Goal: Task Accomplishment & Management: Manage account settings

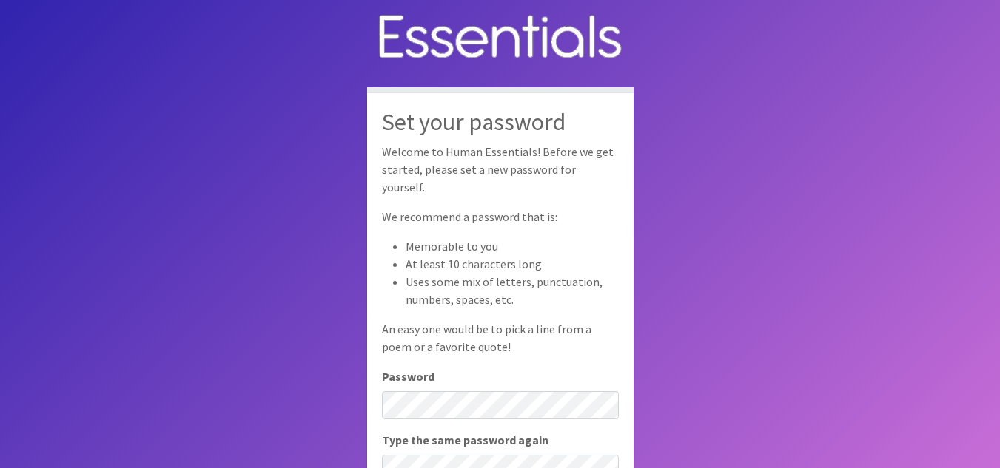
scroll to position [99, 0]
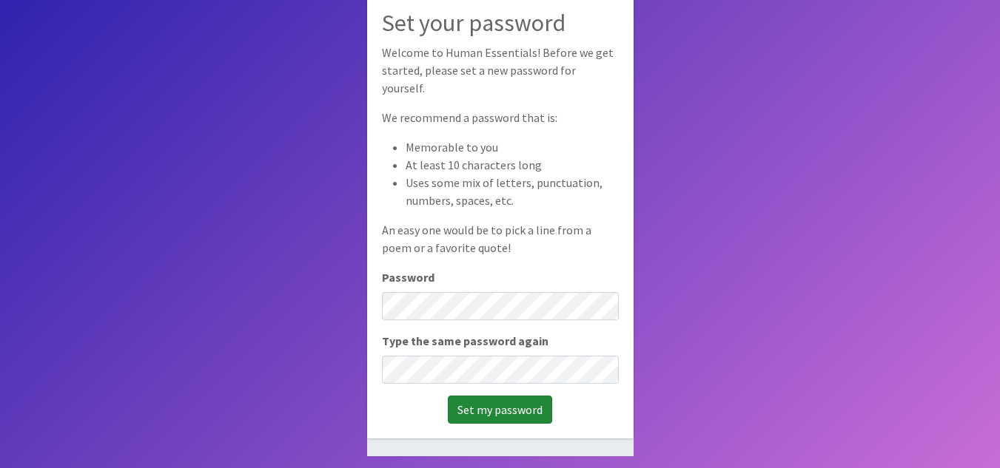
click at [481, 400] on input "Set my password" at bounding box center [500, 410] width 104 height 28
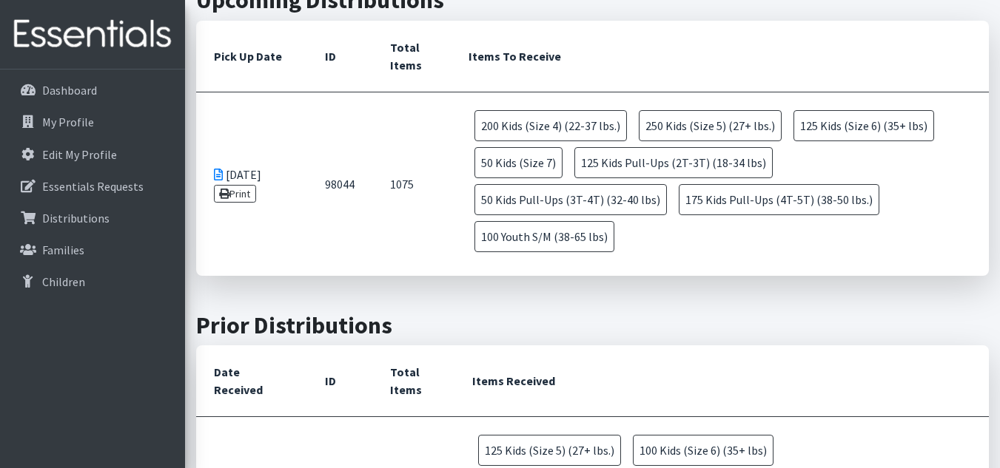
scroll to position [549, 0]
click at [244, 186] on link "Print" at bounding box center [235, 195] width 42 height 18
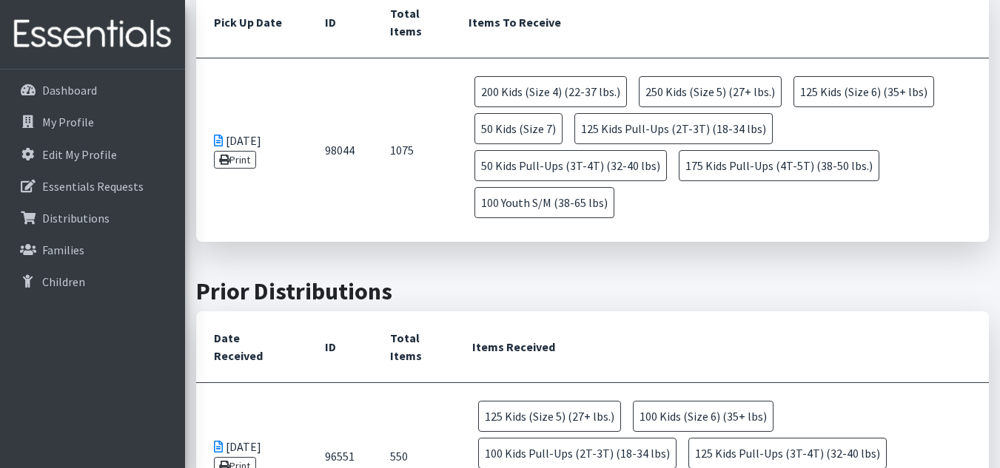
scroll to position [0, 0]
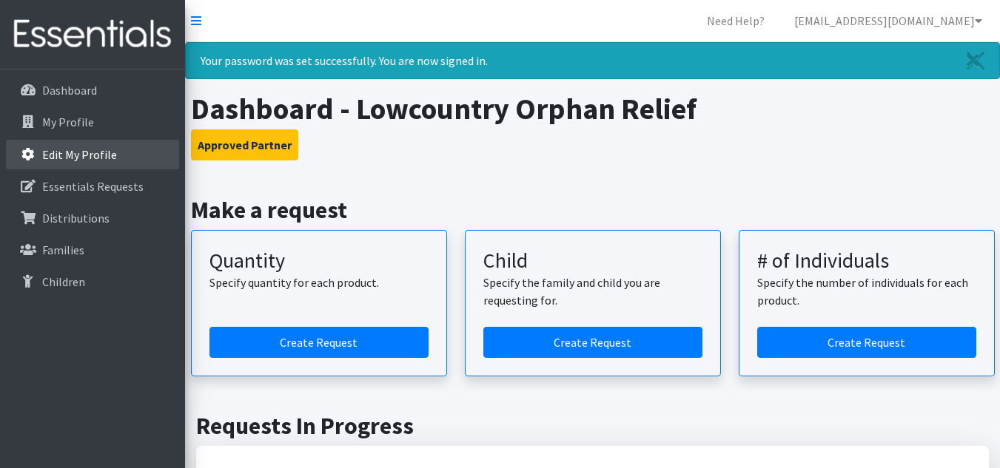
click at [90, 153] on p "Edit My Profile" at bounding box center [79, 154] width 75 height 15
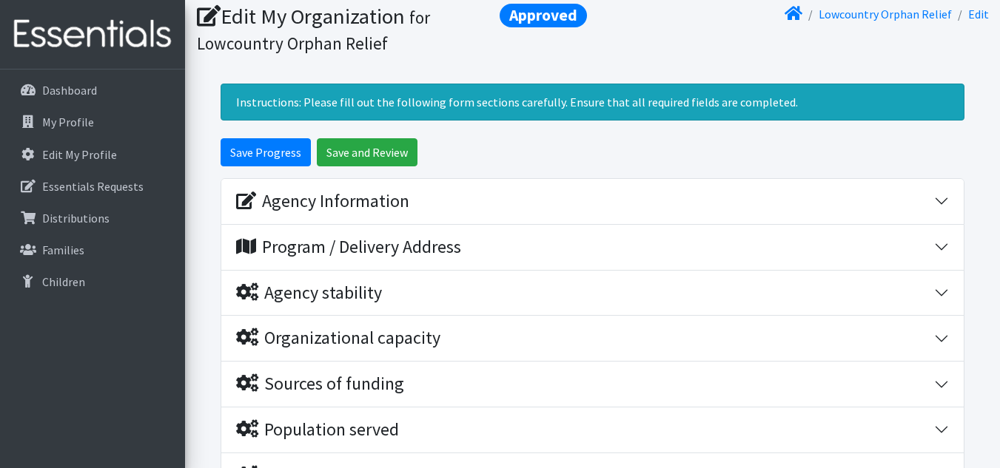
scroll to position [49, 0]
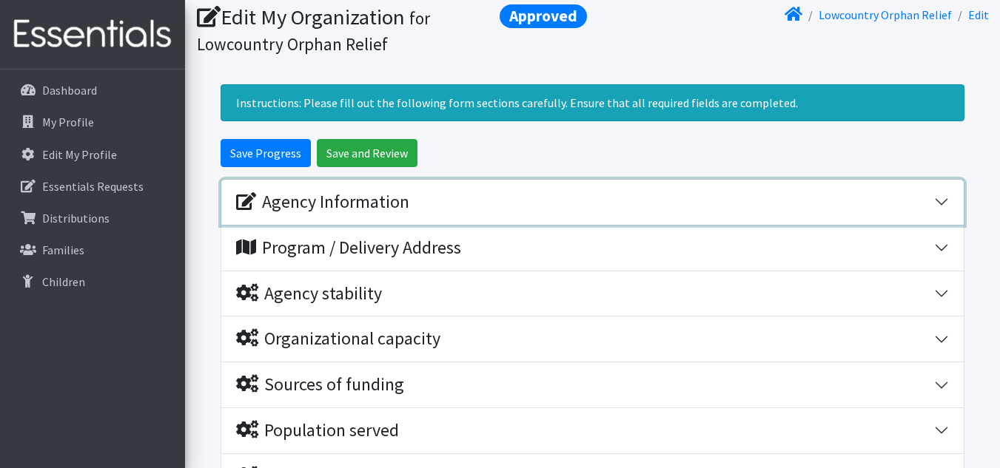
click at [937, 201] on button "Agency Information" at bounding box center [592, 202] width 742 height 45
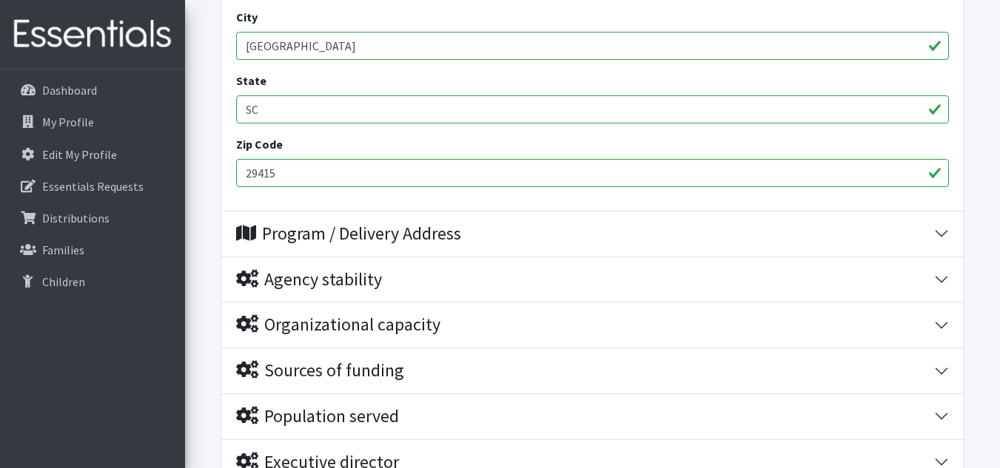
scroll to position [729, 0]
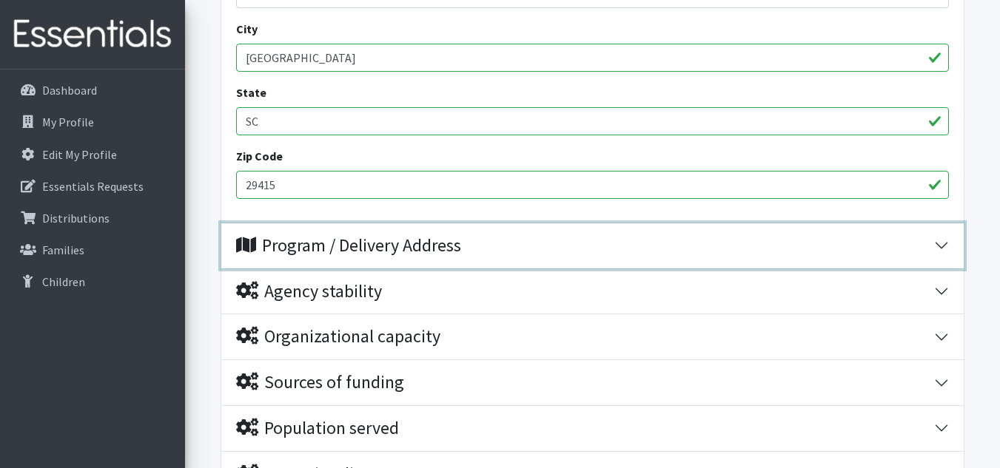
click at [944, 240] on button "Program / Delivery Address" at bounding box center [592, 245] width 742 height 45
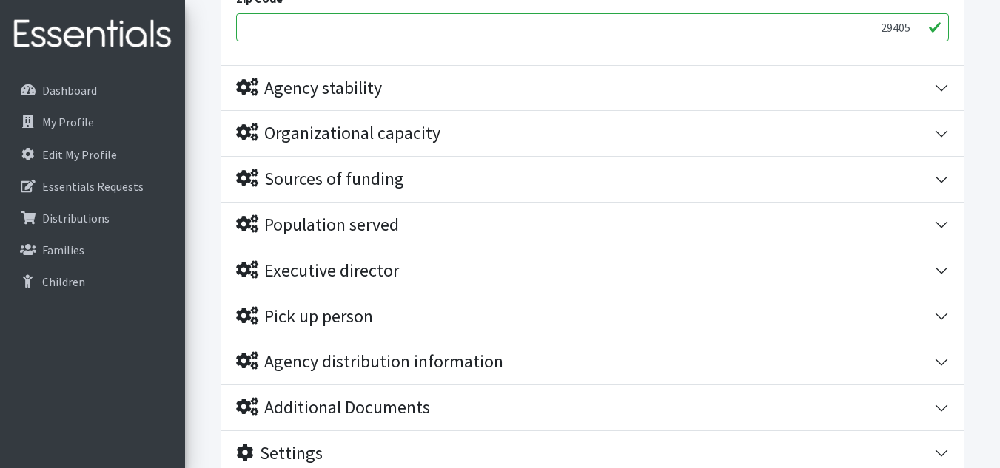
scroll to position [1281, 0]
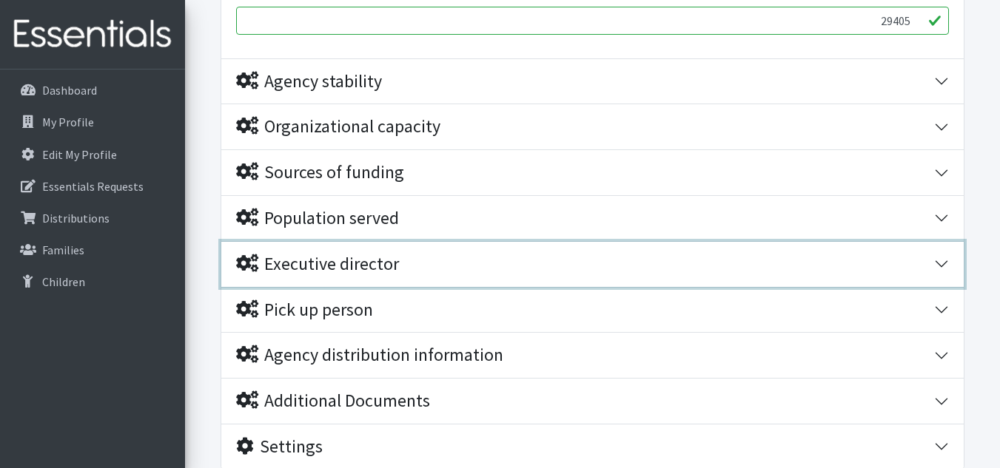
click at [941, 261] on button "Executive director" at bounding box center [592, 264] width 742 height 45
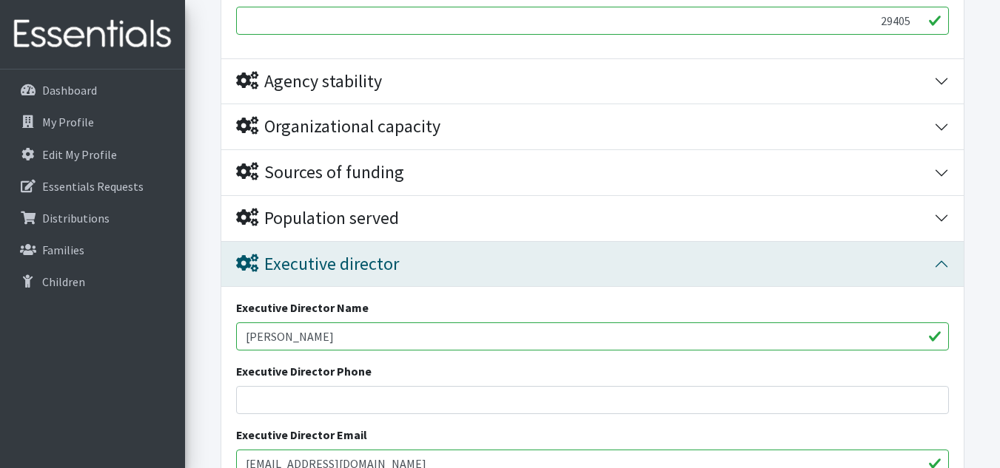
click at [326, 330] on input "Francie Young" at bounding box center [592, 337] width 713 height 28
type input "F"
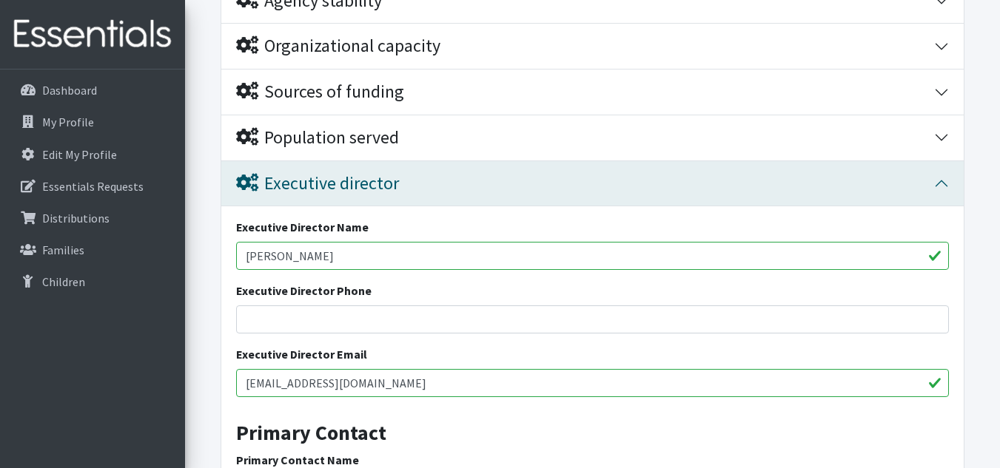
scroll to position [1362, 0]
type input "[PERSON_NAME]"
click at [365, 386] on input "francie12rr@gmail.com" at bounding box center [592, 383] width 713 height 28
drag, startPoint x: 365, startPoint y: 386, endPoint x: 212, endPoint y: 369, distance: 153.4
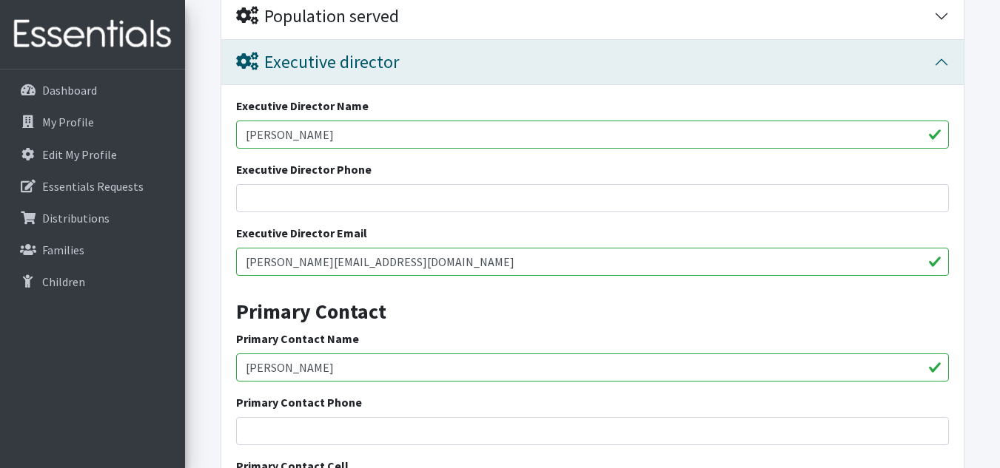
scroll to position [1504, 0]
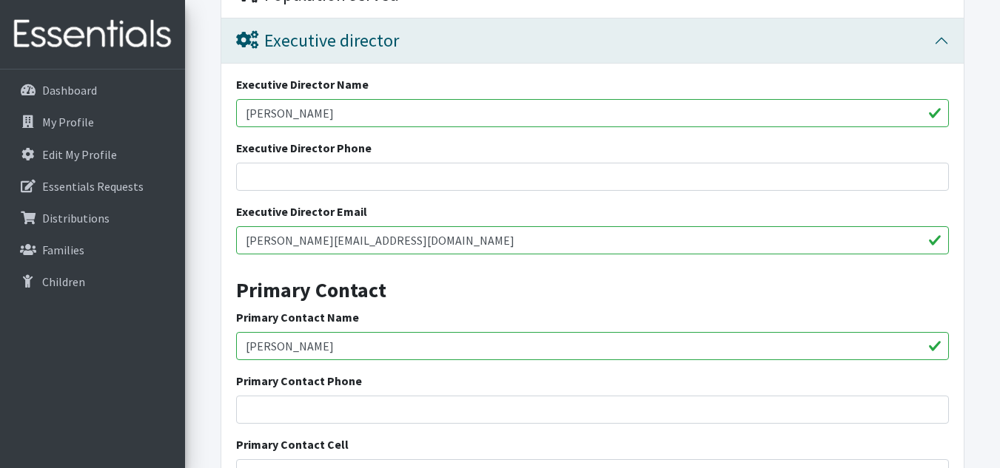
type input "[PERSON_NAME][EMAIL_ADDRESS][DOMAIN_NAME]"
click at [326, 353] on input "Bridgett Watson" at bounding box center [592, 346] width 713 height 28
type input "B"
type input "Joy Littell Lowcountry Orphan Relief"
type input "8437474099"
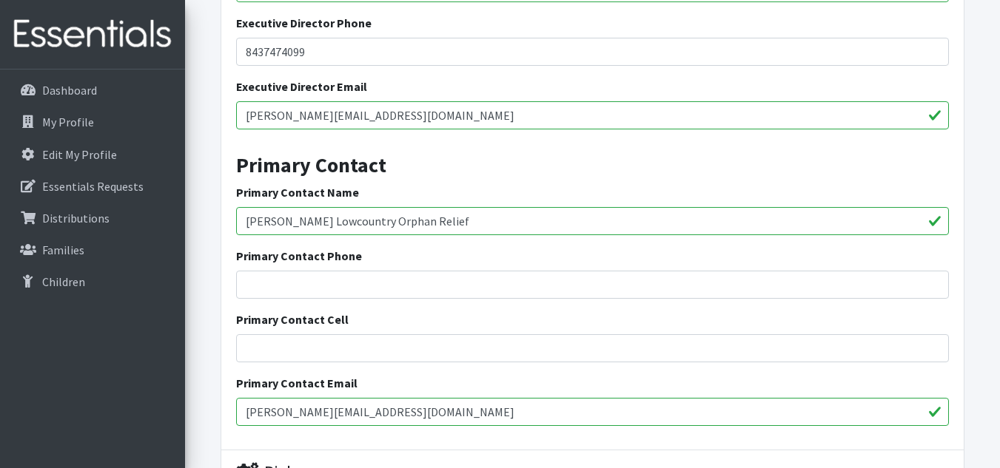
scroll to position [1635, 0]
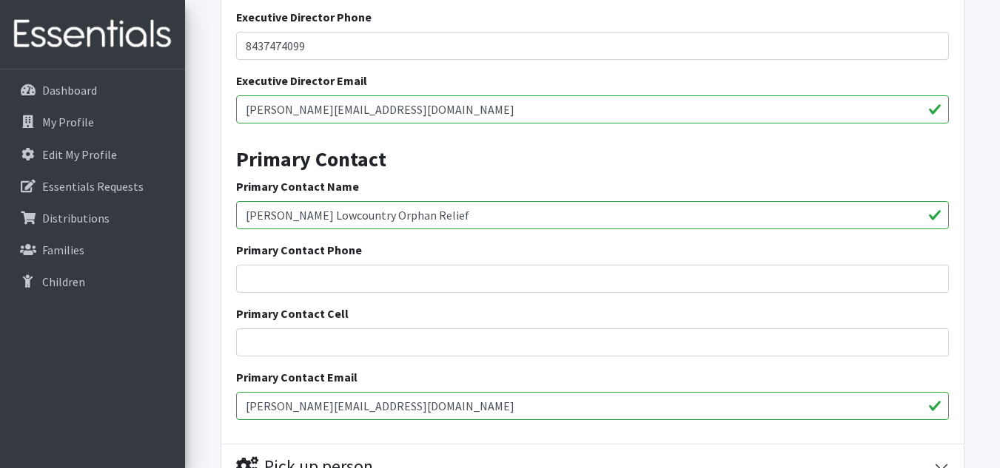
click at [283, 405] on input "bridgett@lorkids.org" at bounding box center [592, 406] width 713 height 28
type input "[EMAIL_ADDRESS][DOMAIN_NAME]"
click at [285, 287] on input "Primary Contact Phone" at bounding box center [592, 279] width 713 height 28
type input "8437474099"
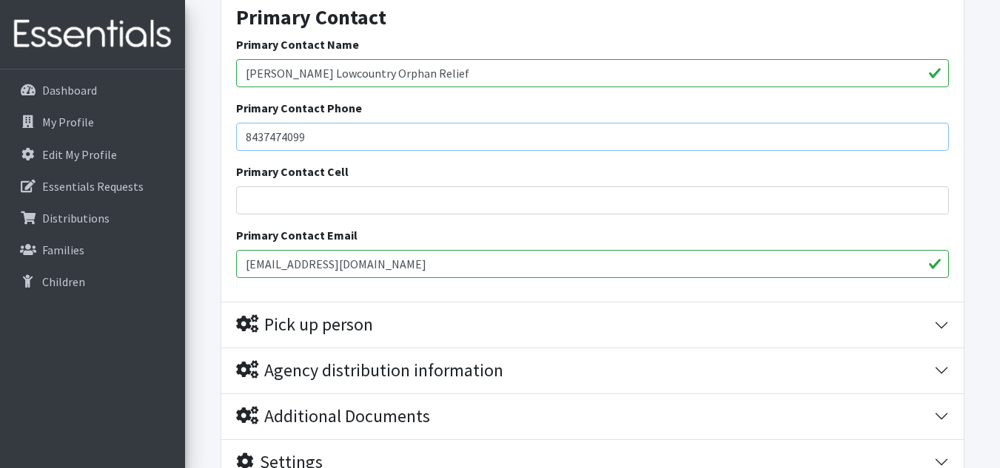
scroll to position [1779, 0]
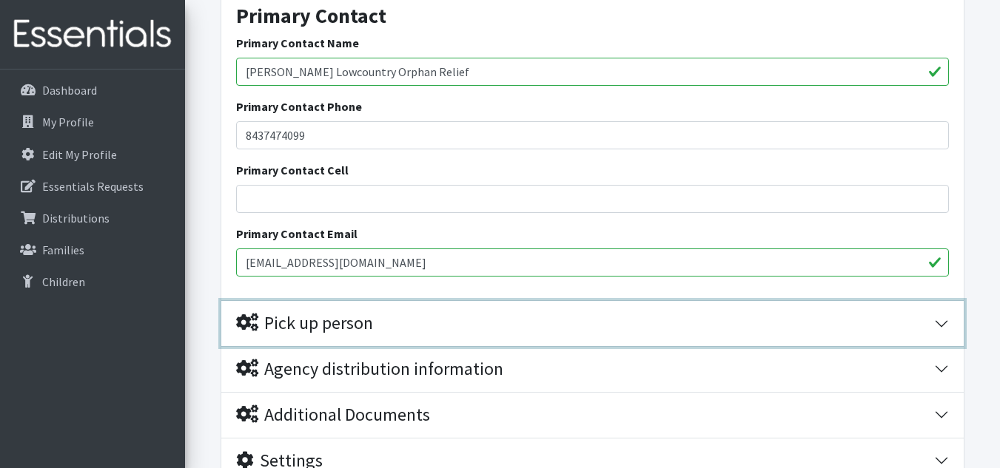
click at [939, 319] on button "Pick up person" at bounding box center [592, 323] width 742 height 45
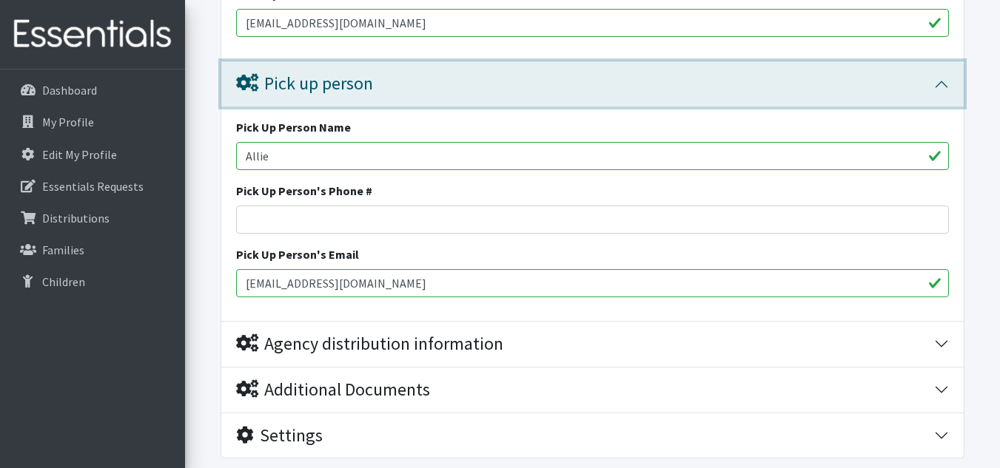
scroll to position [2019, 0]
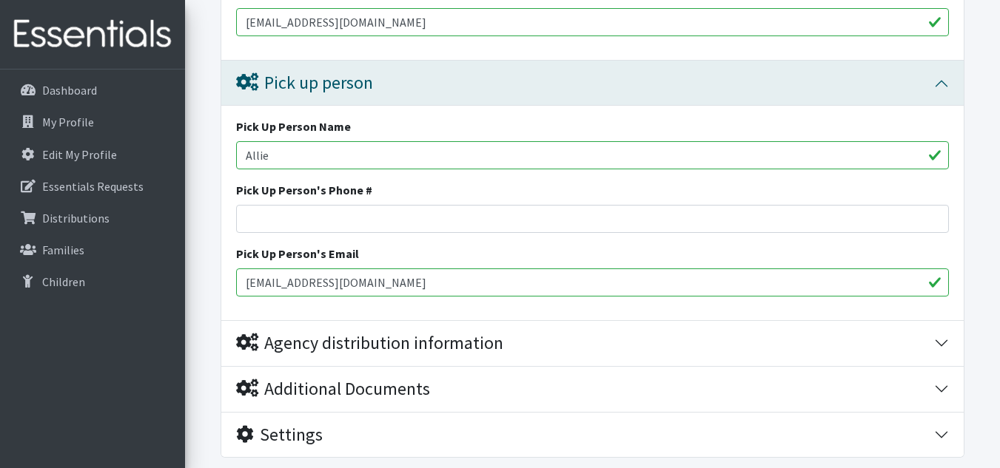
click at [276, 158] on input "Allie" at bounding box center [592, 155] width 713 height 28
type input "A"
click at [354, 275] on input "Allie@LORkids.org" at bounding box center [592, 283] width 713 height 28
type input "A"
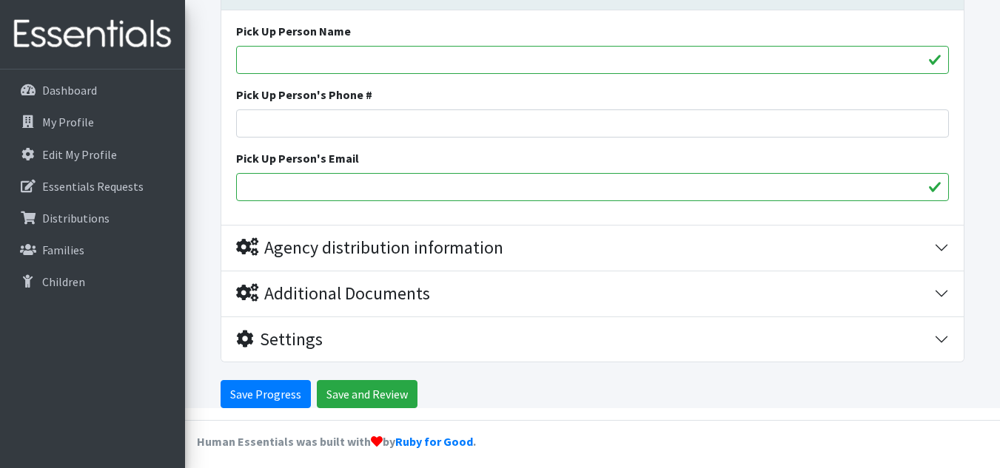
scroll to position [2122, 0]
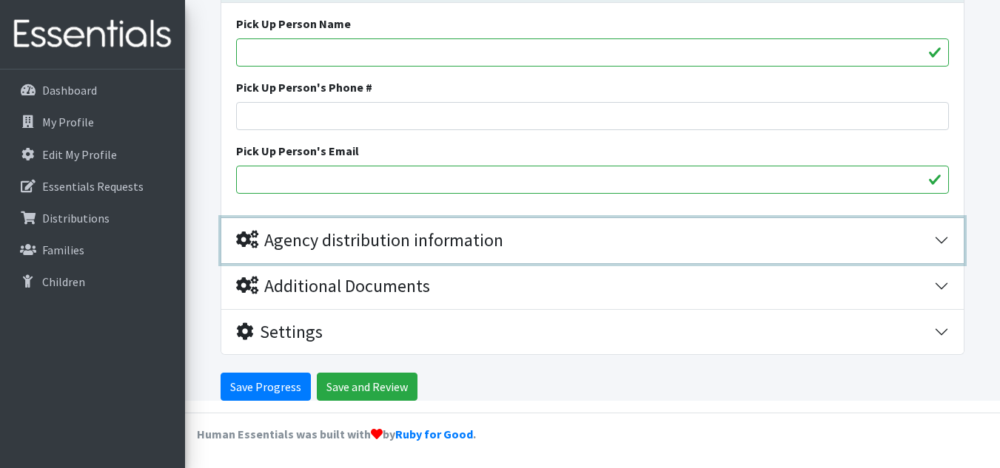
click at [940, 232] on button "Agency distribution information" at bounding box center [592, 240] width 742 height 45
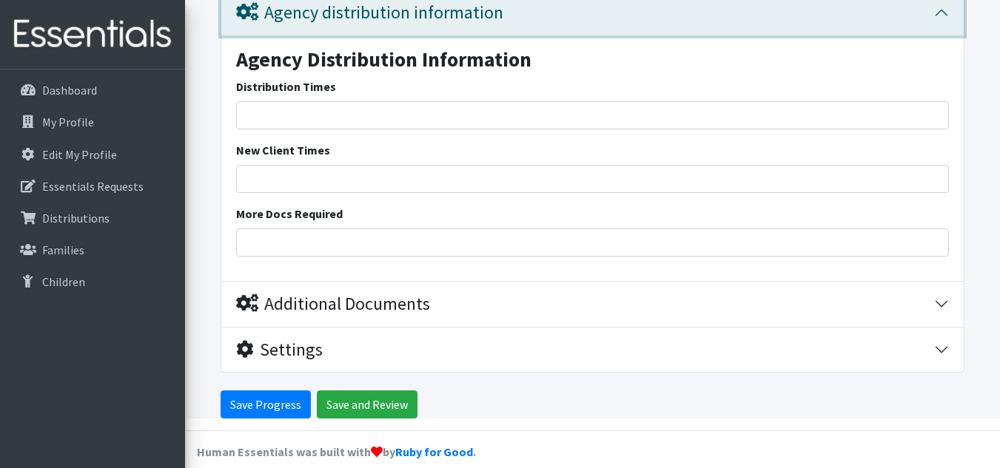
scroll to position [2368, 0]
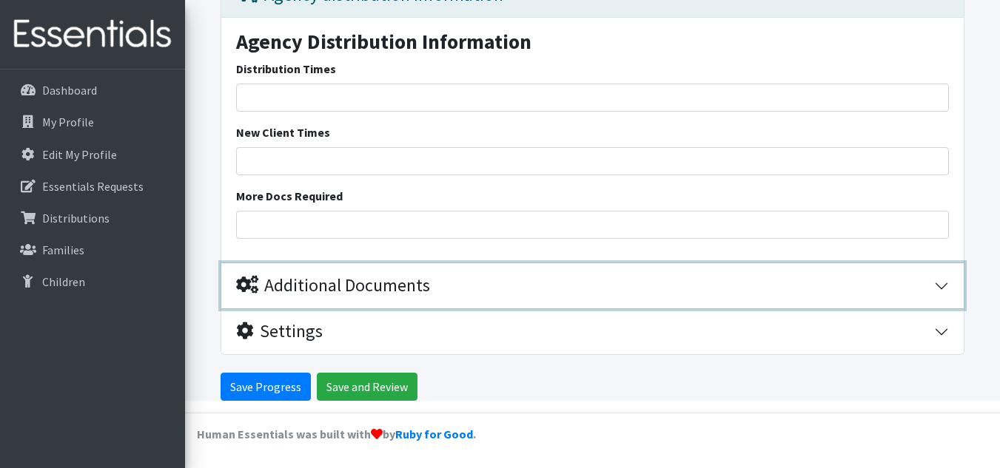
click at [945, 285] on button "Additional Documents" at bounding box center [592, 285] width 742 height 45
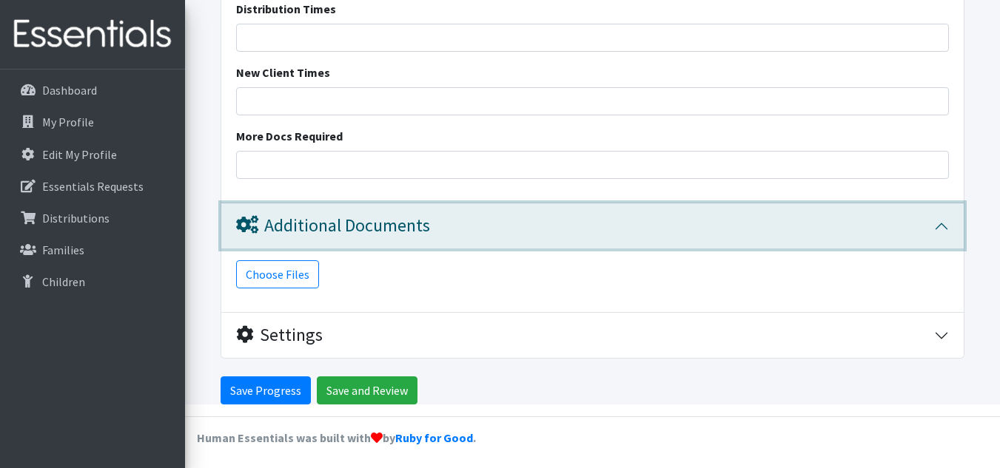
scroll to position [2432, 0]
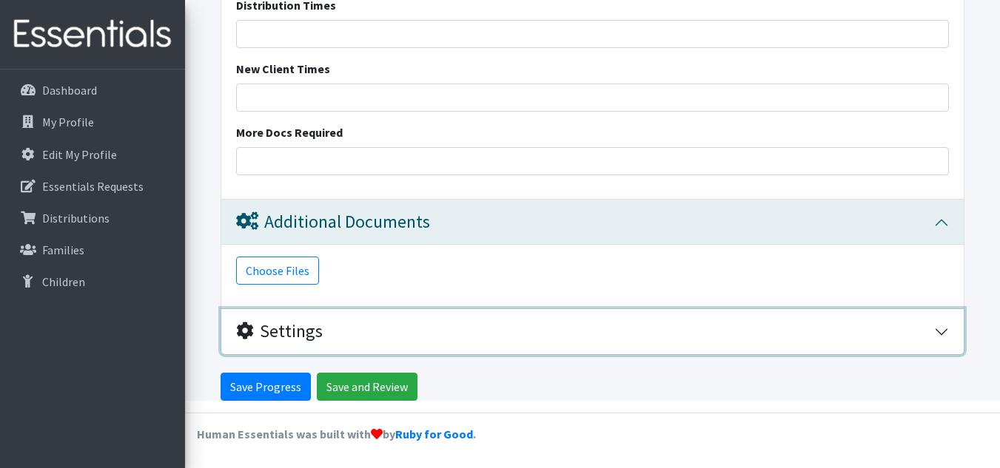
click at [946, 326] on button "Settings" at bounding box center [592, 331] width 742 height 45
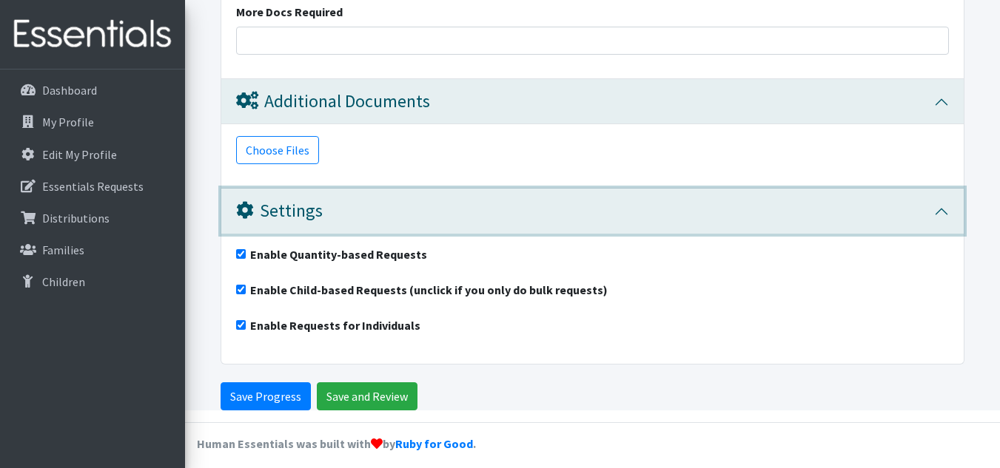
scroll to position [2562, 0]
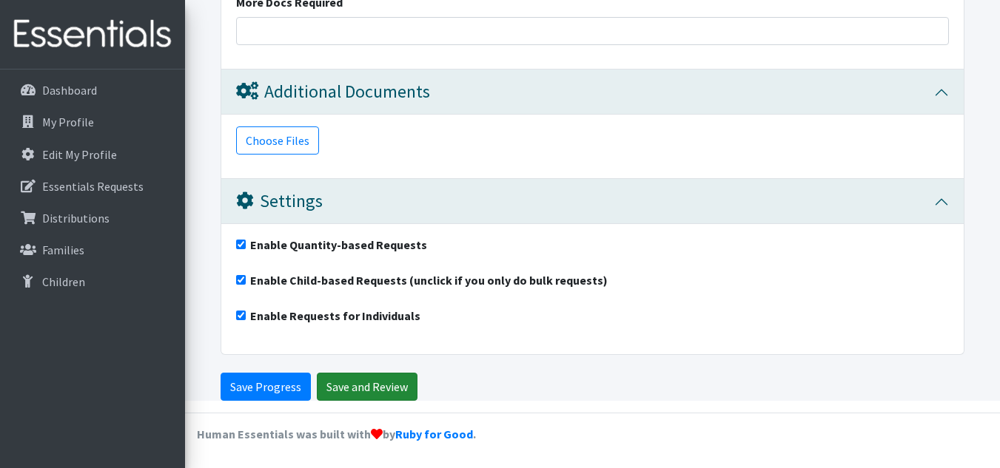
click at [397, 392] on input "Save and Review" at bounding box center [367, 387] width 101 height 28
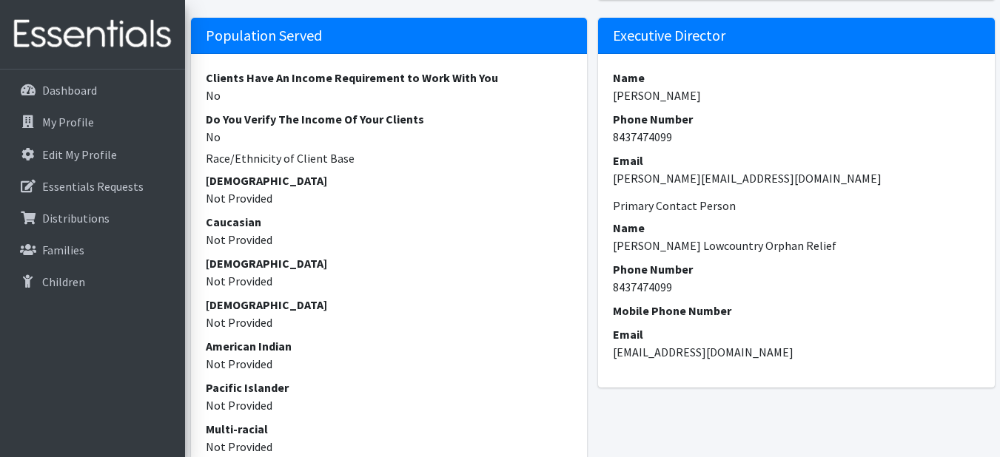
scroll to position [939, 0]
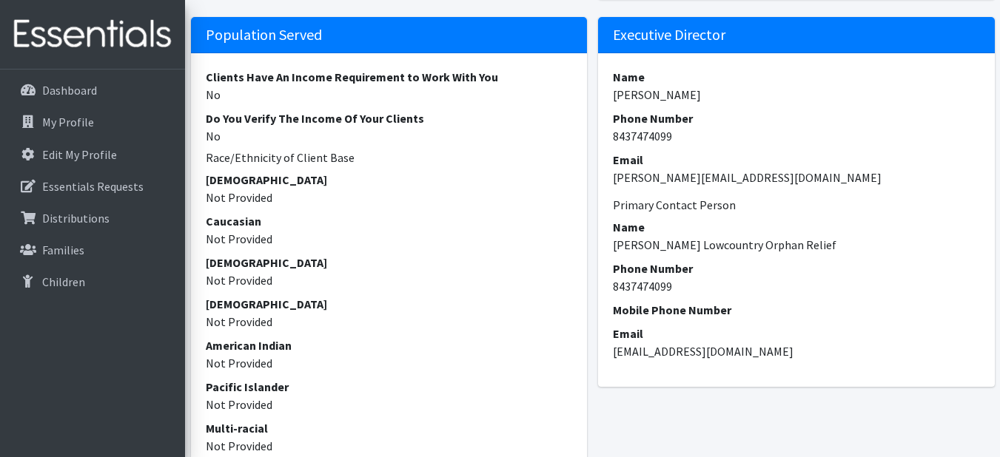
click at [794, 253] on dd "[PERSON_NAME] Lowcountry Orphan Relief" at bounding box center [796, 245] width 367 height 18
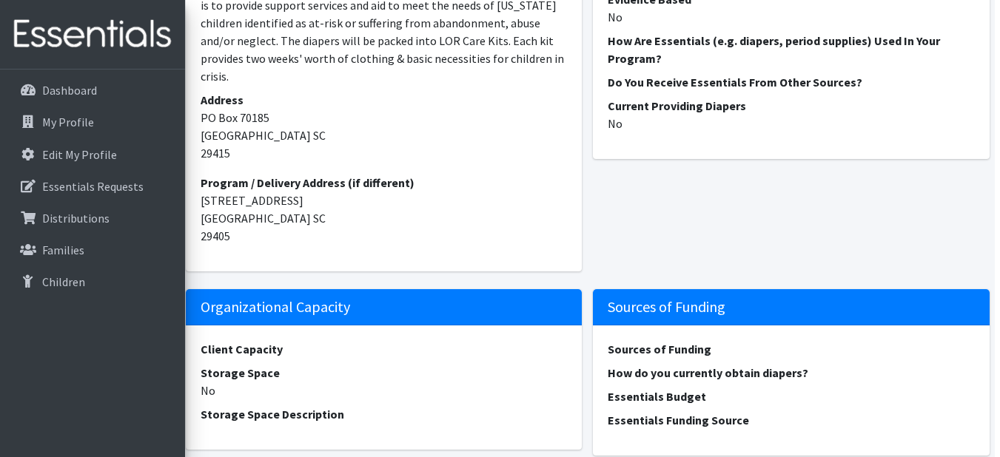
scroll to position [0, 5]
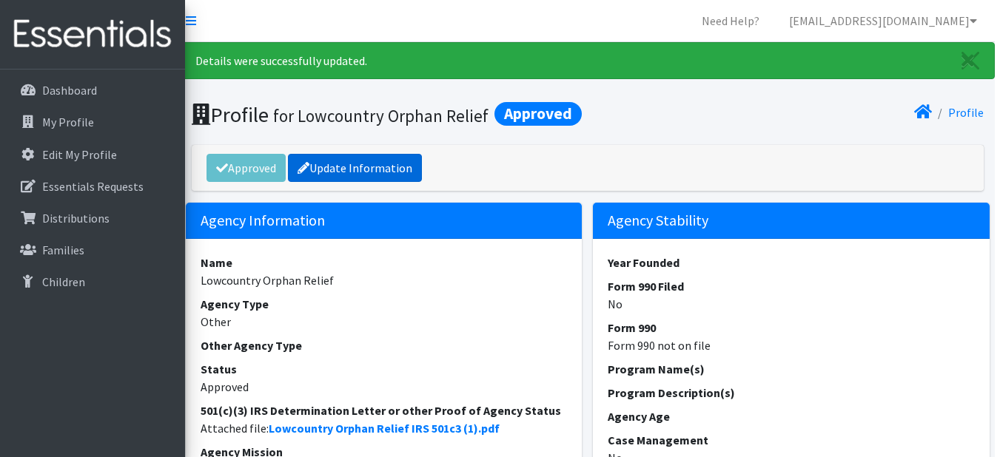
click at [370, 182] on link "Update Information" at bounding box center [355, 168] width 134 height 28
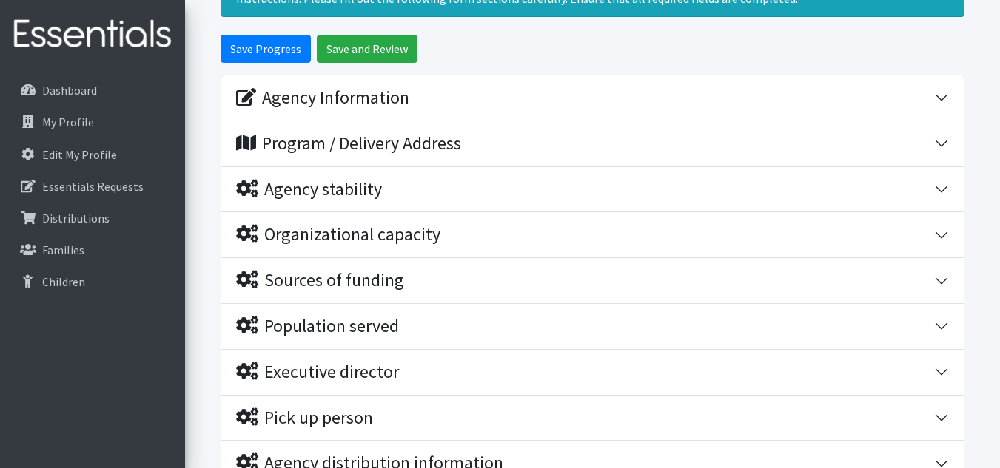
scroll to position [377, 0]
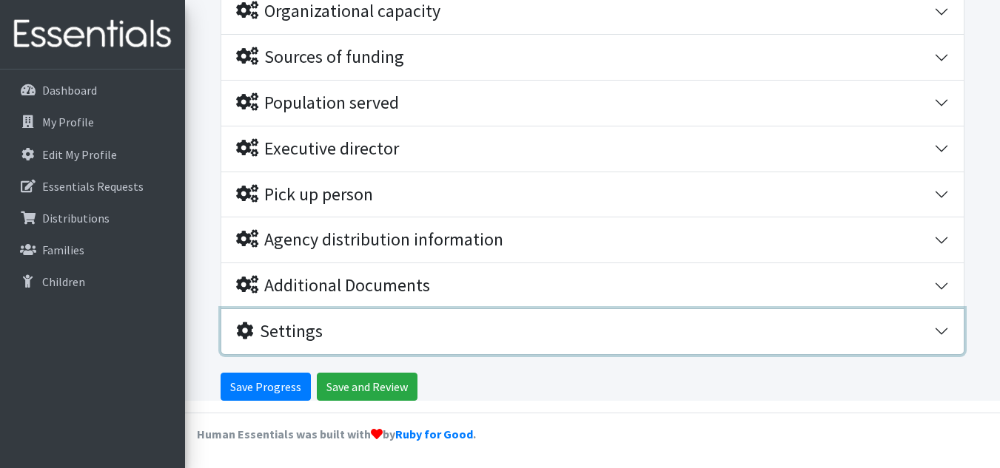
click at [742, 347] on button "Settings" at bounding box center [592, 331] width 742 height 45
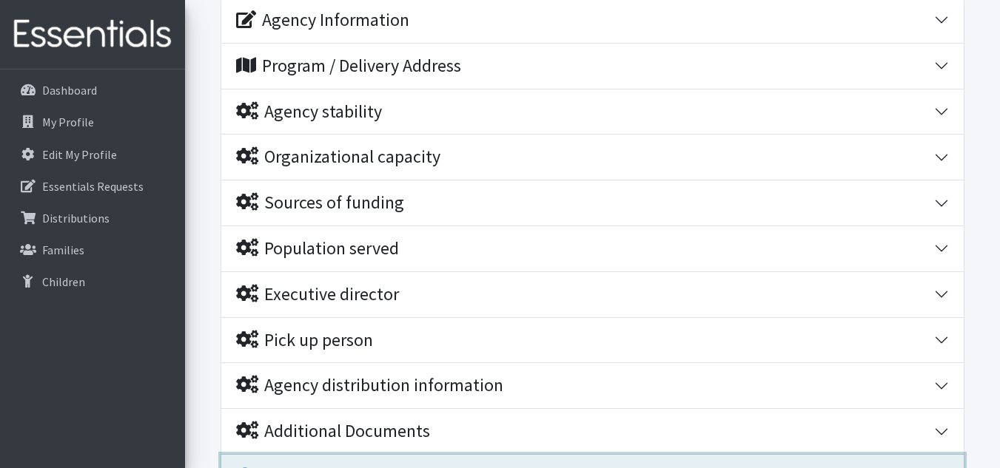
scroll to position [232, 0]
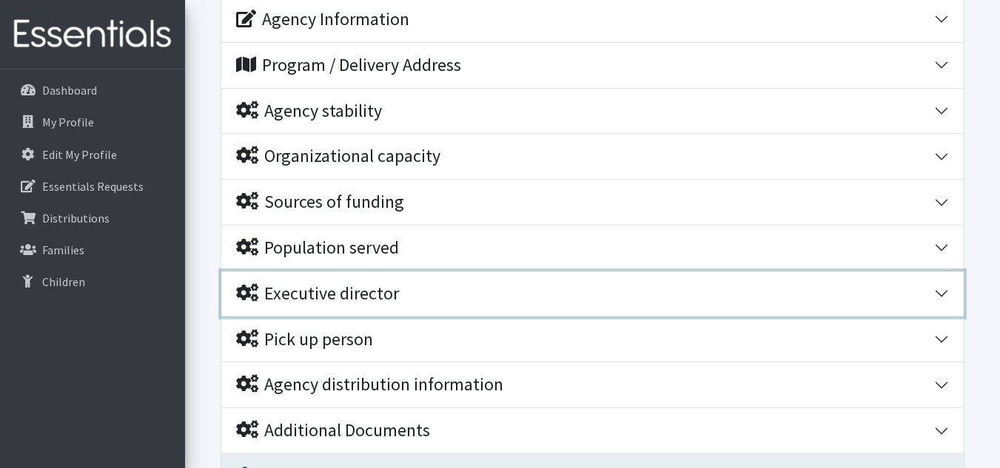
click at [941, 292] on button "Executive director" at bounding box center [592, 294] width 742 height 45
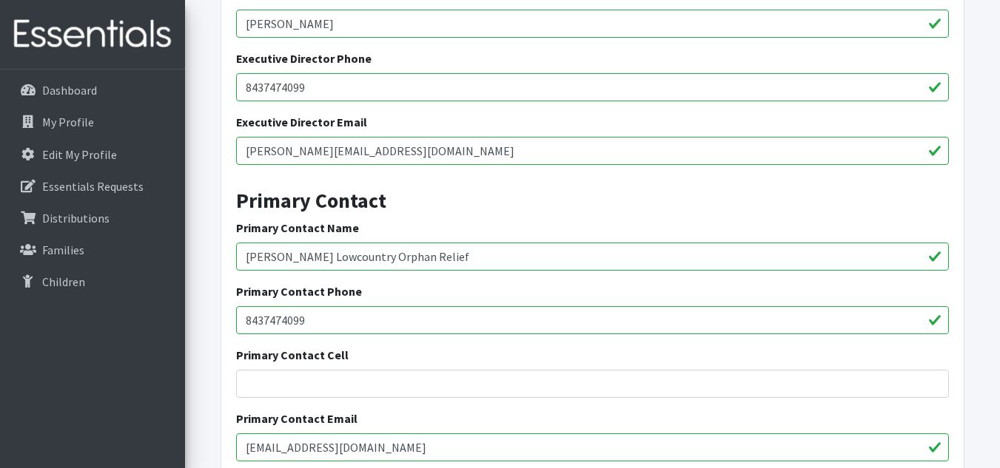
scroll to position [577, 0]
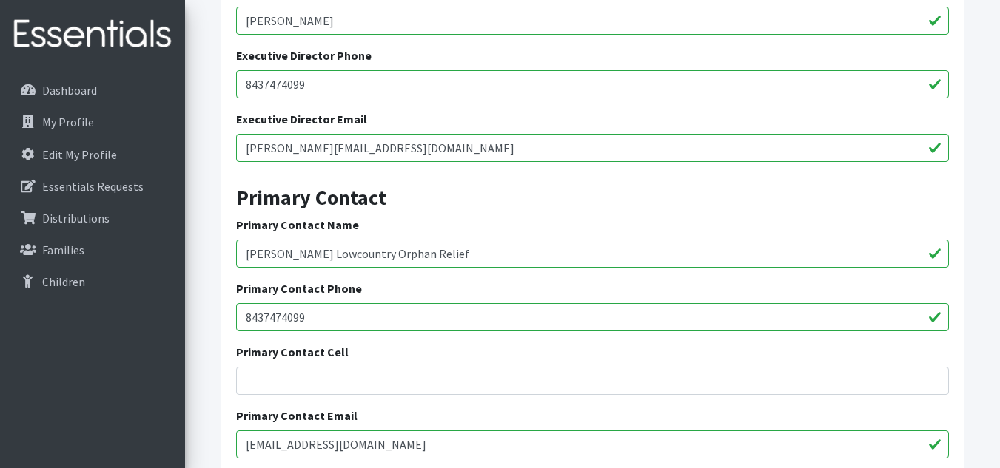
click at [426, 254] on input "Joy Littell Lowcountry Orphan Relief" at bounding box center [592, 254] width 713 height 28
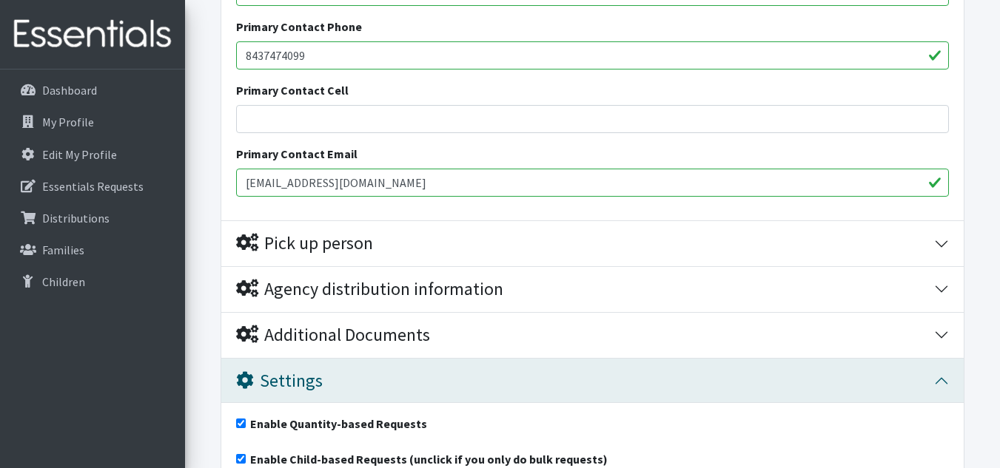
scroll to position [1018, 0]
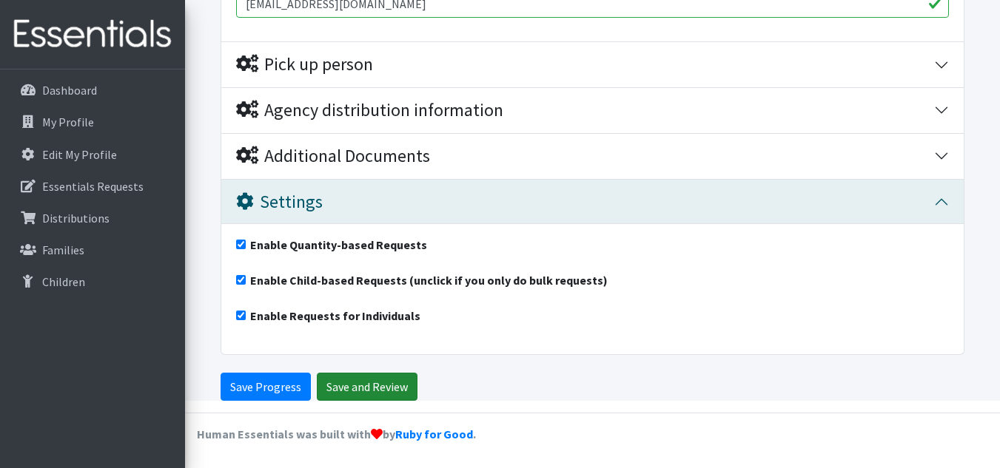
type input "[PERSON_NAME]"
click at [369, 377] on input "Save and Review" at bounding box center [367, 387] width 101 height 28
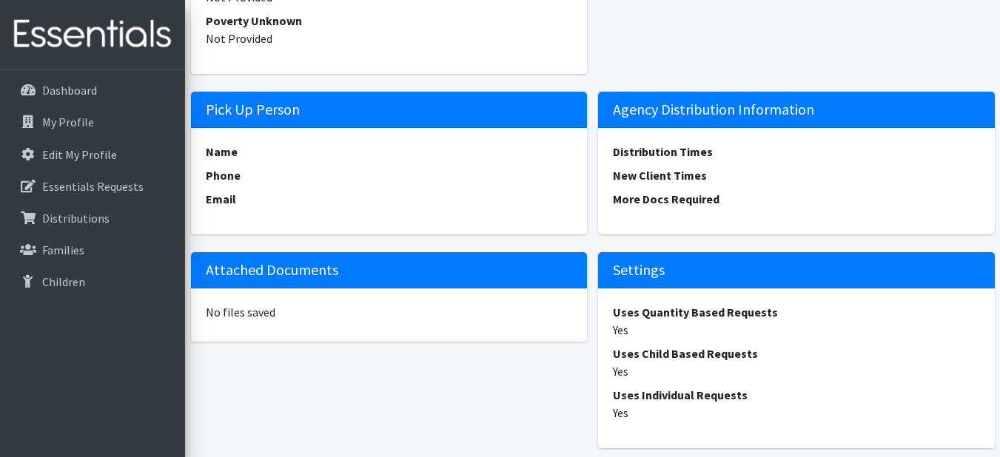
scroll to position [1727, 0]
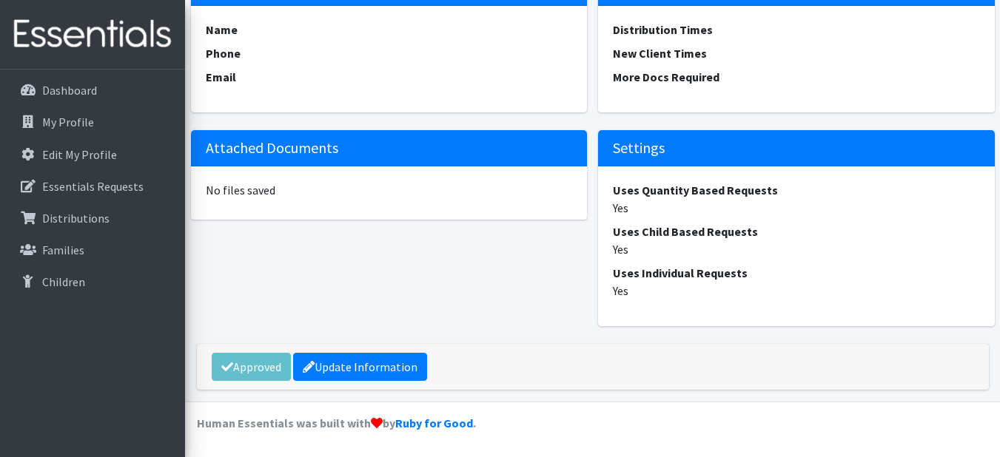
click at [237, 369] on div "Approved Update Information" at bounding box center [593, 367] width 792 height 46
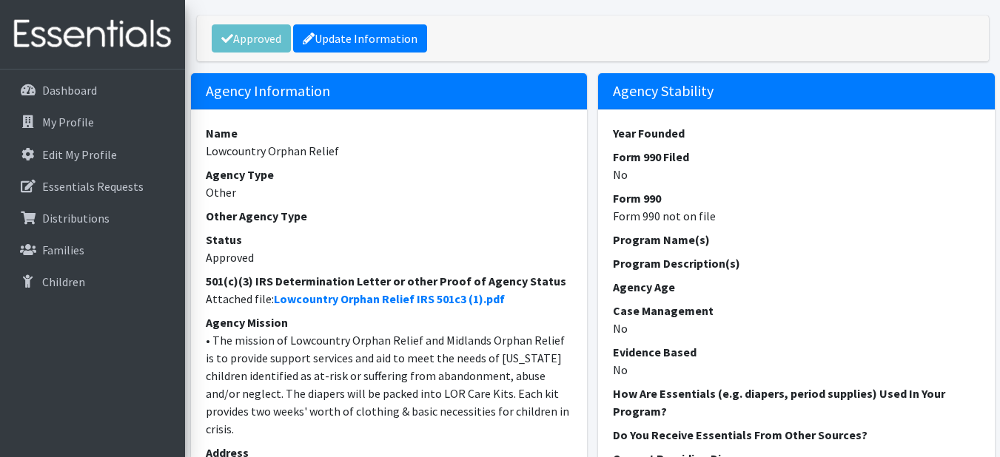
scroll to position [129, 0]
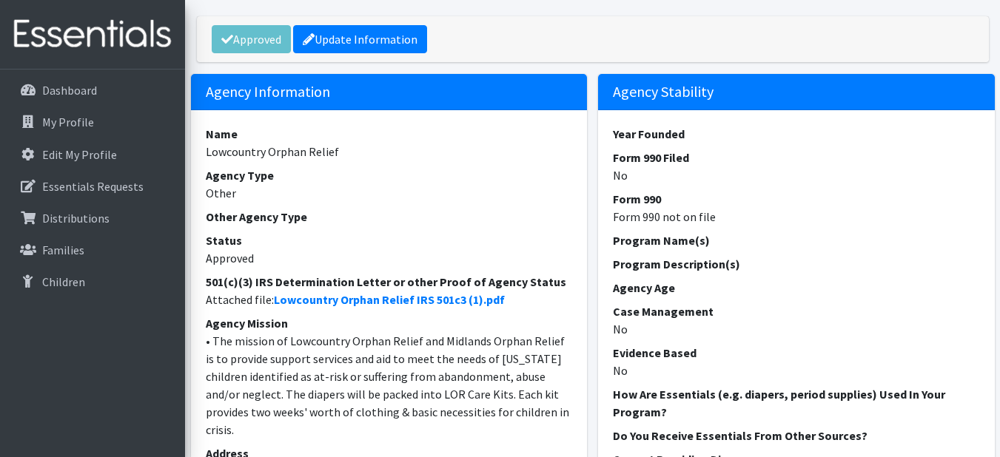
click at [255, 62] on div "Approved Update Information" at bounding box center [593, 39] width 792 height 46
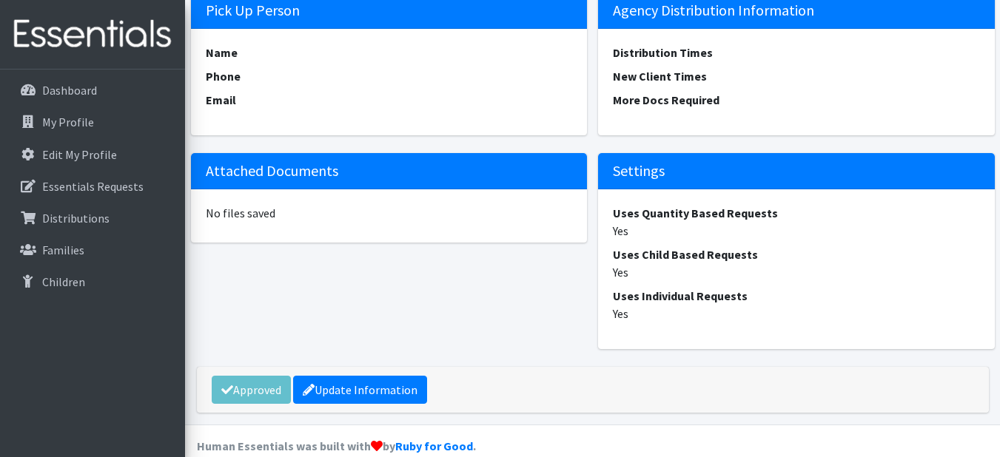
scroll to position [1727, 0]
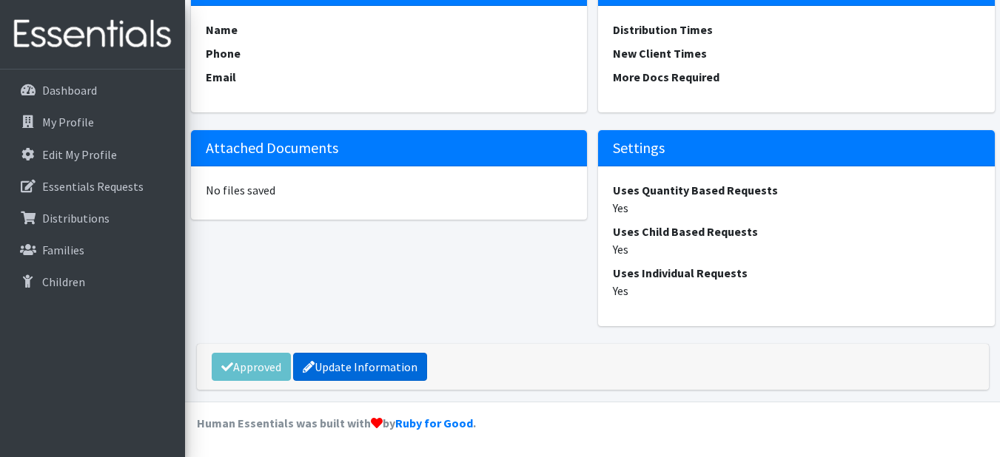
click at [354, 357] on link "Update Information" at bounding box center [360, 367] width 134 height 28
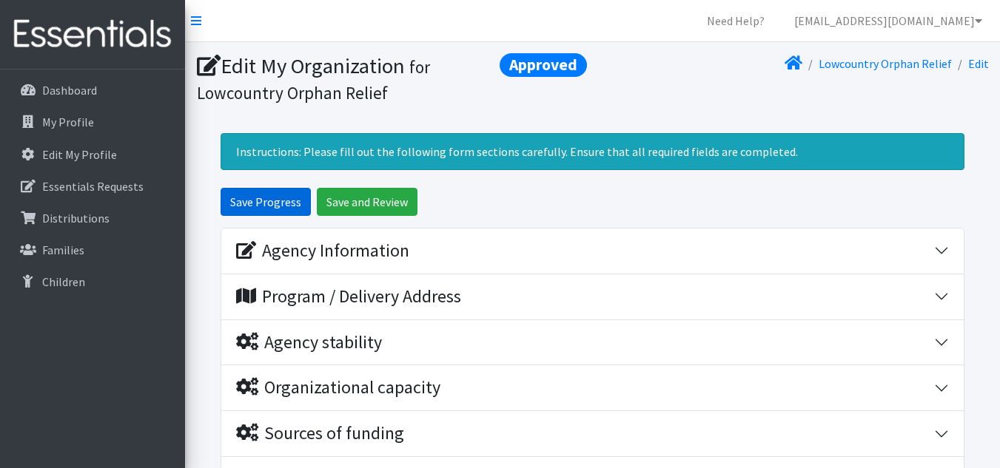
click at [276, 200] on input "Save Progress" at bounding box center [266, 202] width 90 height 28
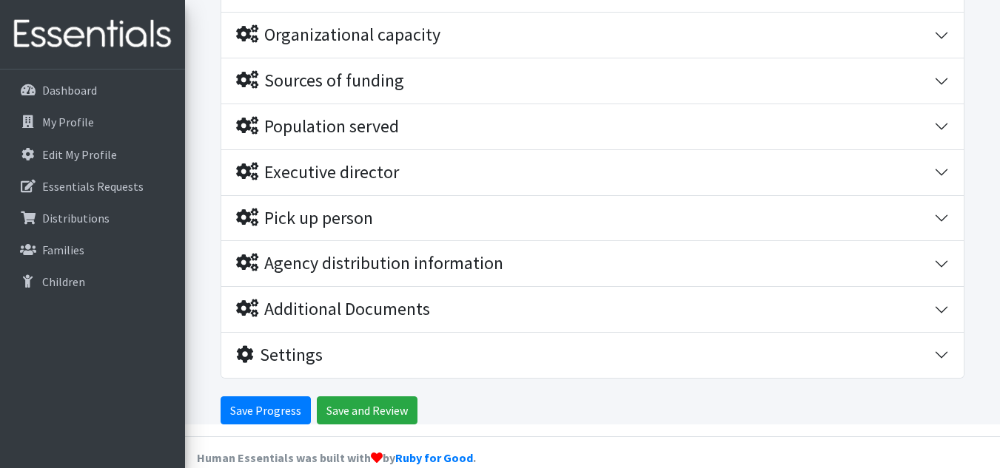
scroll to position [426, 0]
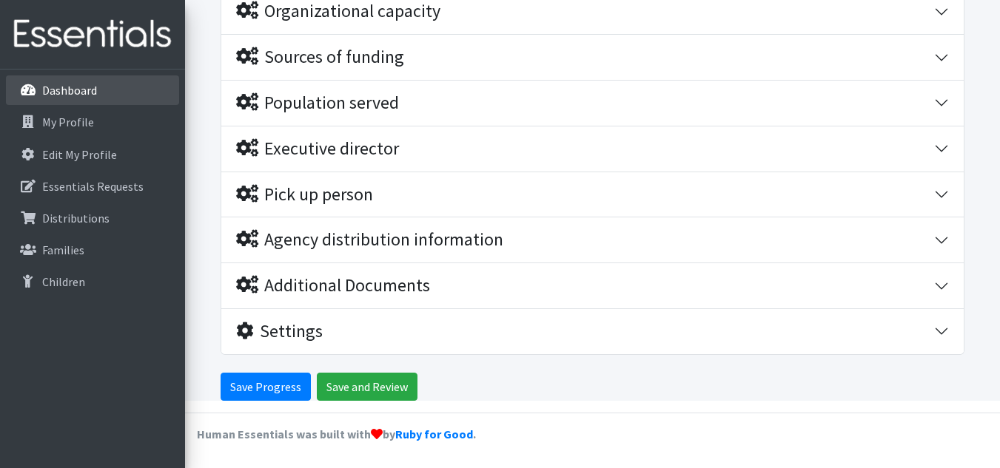
click at [78, 90] on p "Dashboard" at bounding box center [69, 90] width 55 height 15
